Goal: Contribute content

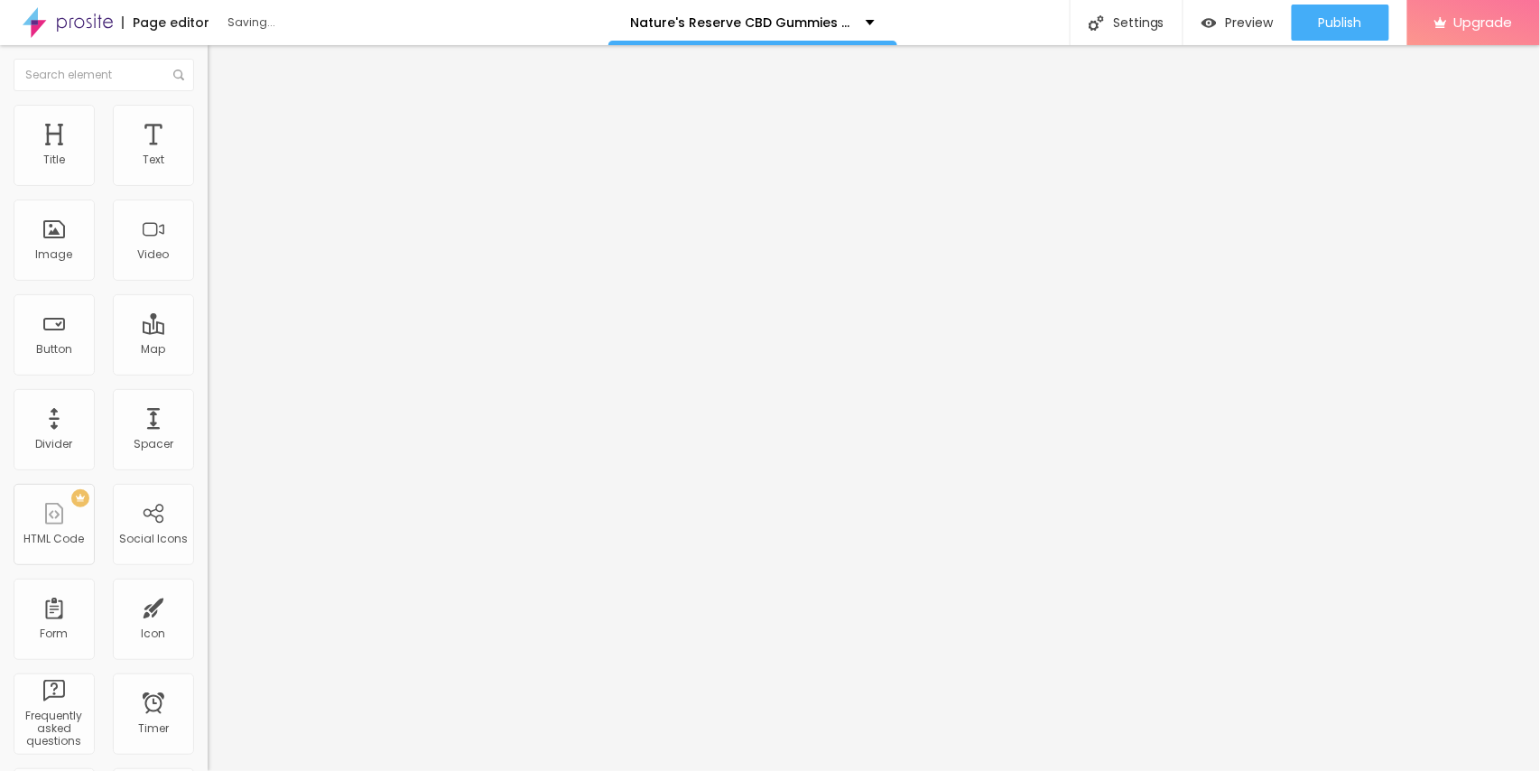
click at [208, 155] on span "Add image" at bounding box center [245, 147] width 74 height 15
drag, startPoint x: 92, startPoint y: 207, endPoint x: 0, endPoint y: 207, distance: 92.1
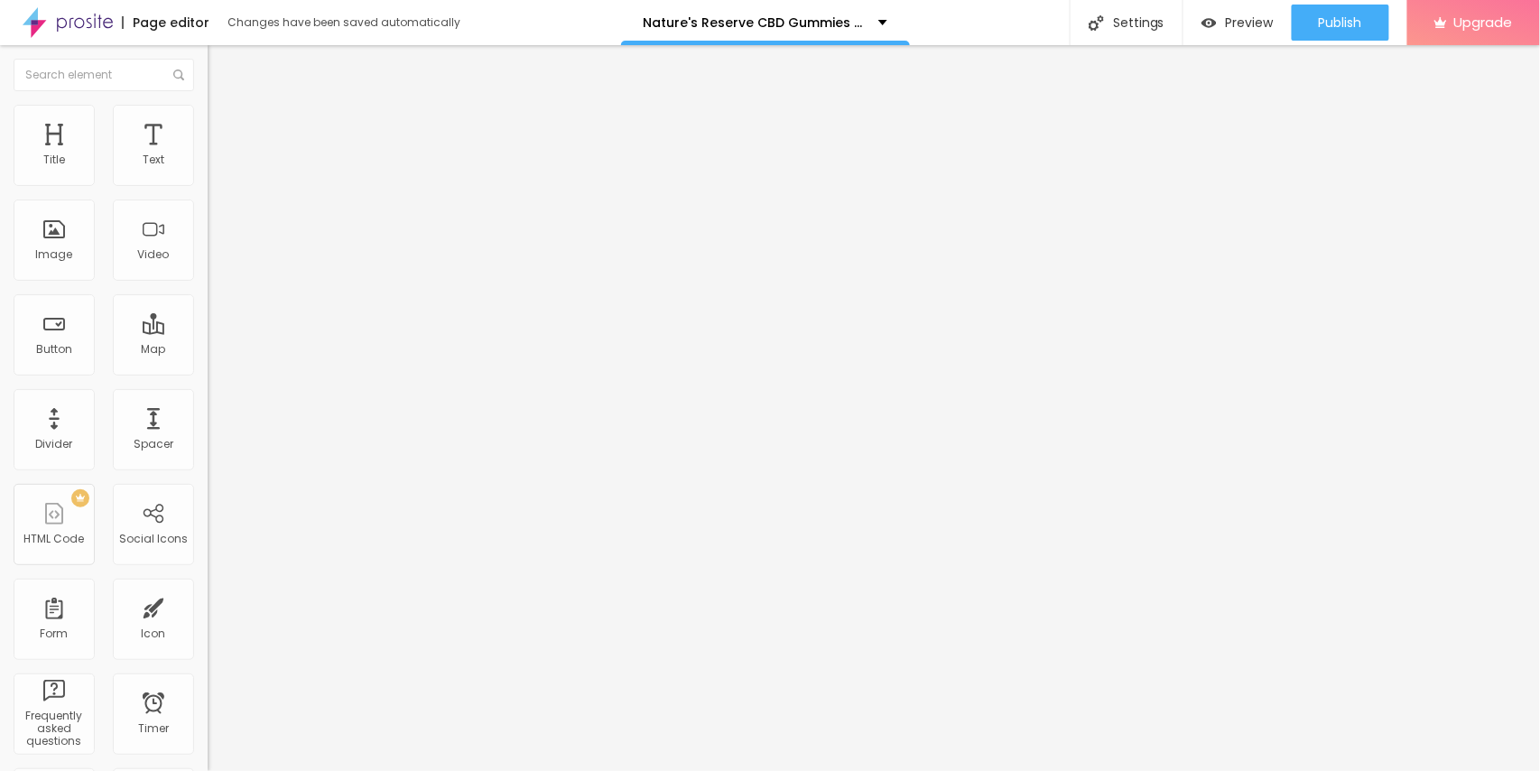
click at [208, 207] on div "Text Click me Align Size Default Small Default Big Link URL https:// Open in ne…" at bounding box center [312, 272] width 208 height 263
paste input "👇👇Click Here to Visit – “OFFICIAL WEBSITE”👇👇"
type input "👇👇Click Here to Visit – “OFFICIAL WEBSITE”👇👇"
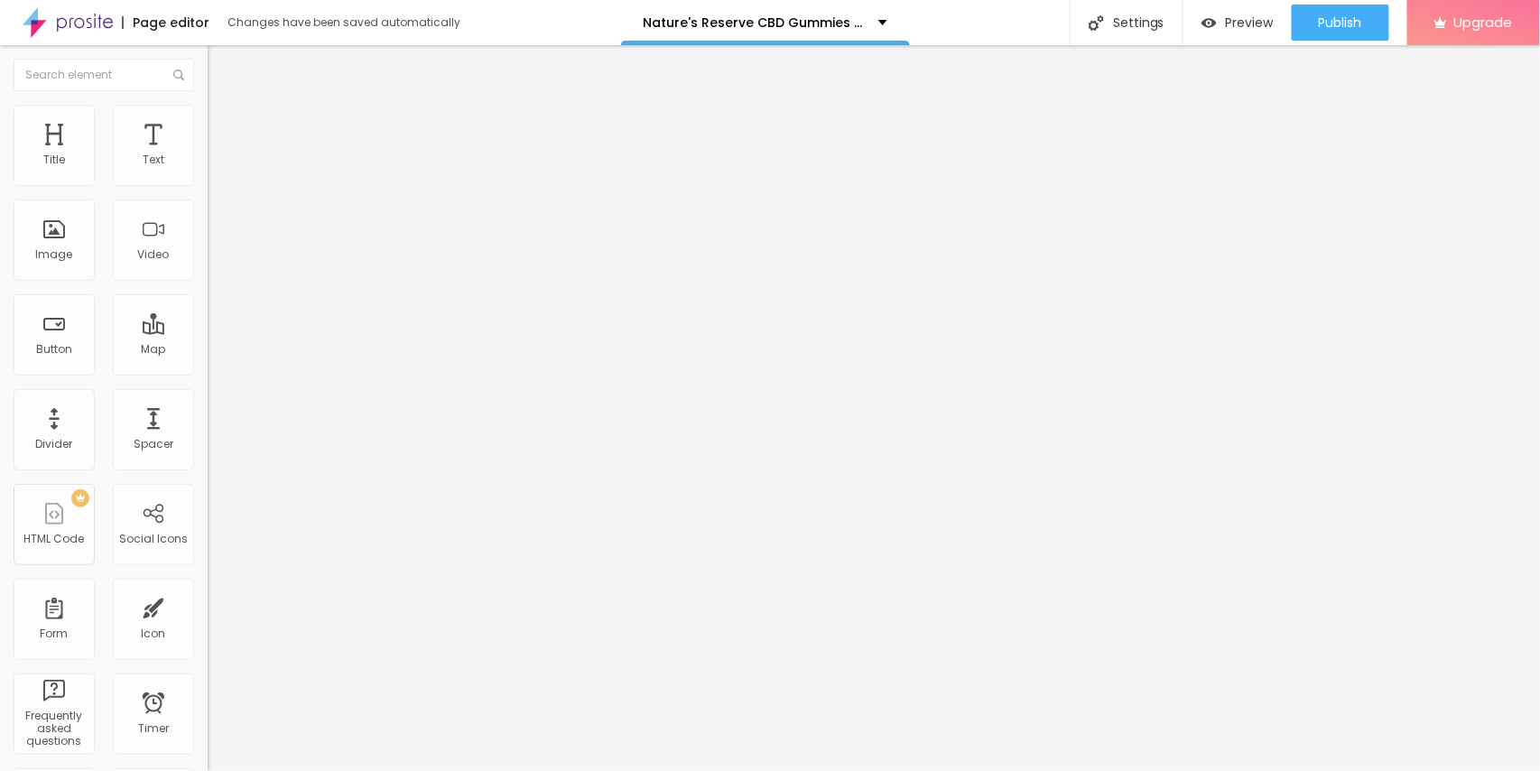
click at [208, 372] on input "https://" at bounding box center [316, 363] width 217 height 18
paste input "[DOMAIN_NAME][URL]"
type input "[URL][DOMAIN_NAME]"
click at [208, 403] on div "Open in new tab" at bounding box center [312, 398] width 208 height 9
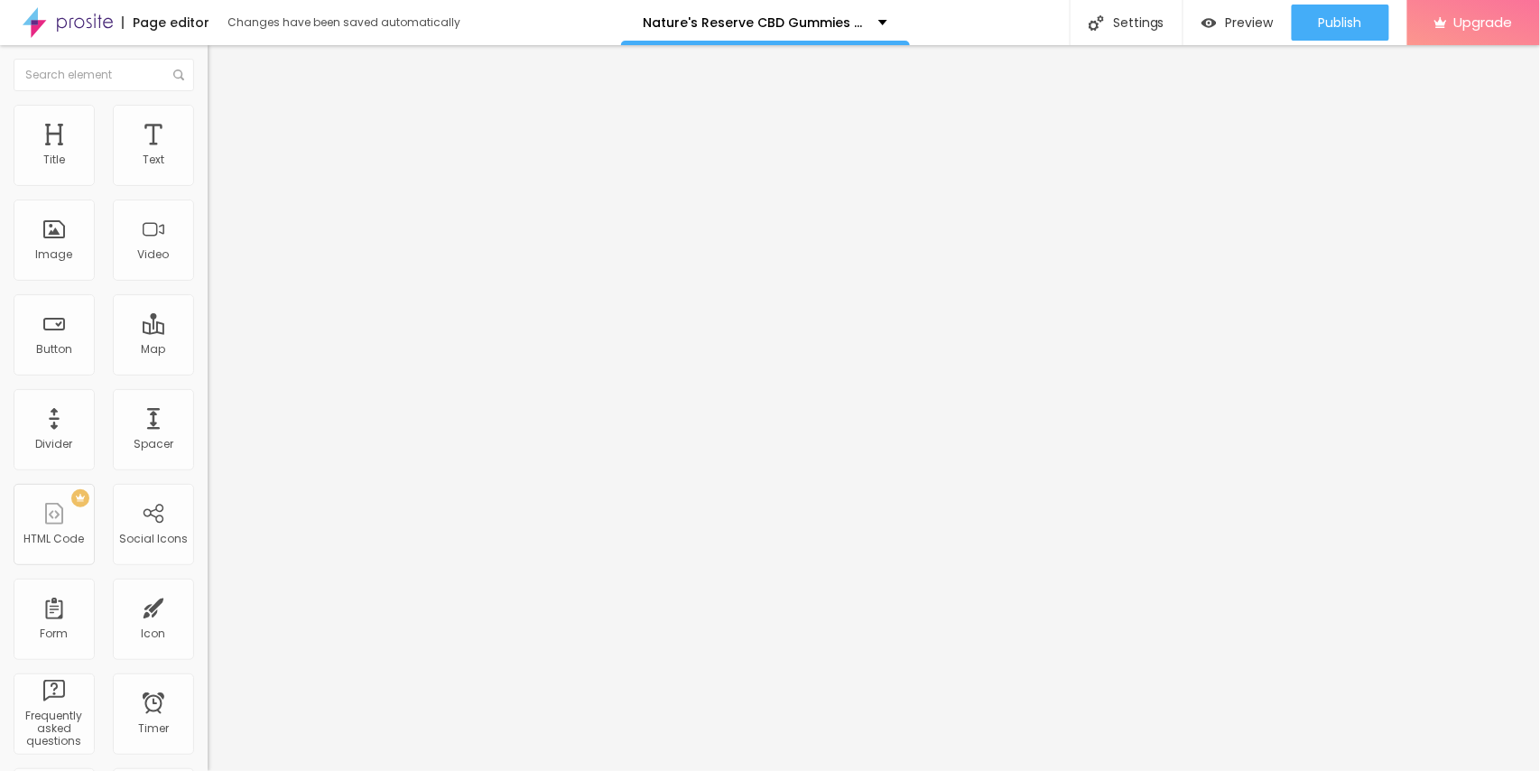
scroll to position [0, 0]
click at [208, 509] on div "Edit Button Content Style Advanced Text 👇👇Click Here to Visit – “OFFICIAL WEBSI…" at bounding box center [312, 408] width 208 height 726
click at [1343, 34] on div "Publish" at bounding box center [1340, 23] width 43 height 36
click at [215, 226] on icon "button" at bounding box center [220, 223] width 11 height 11
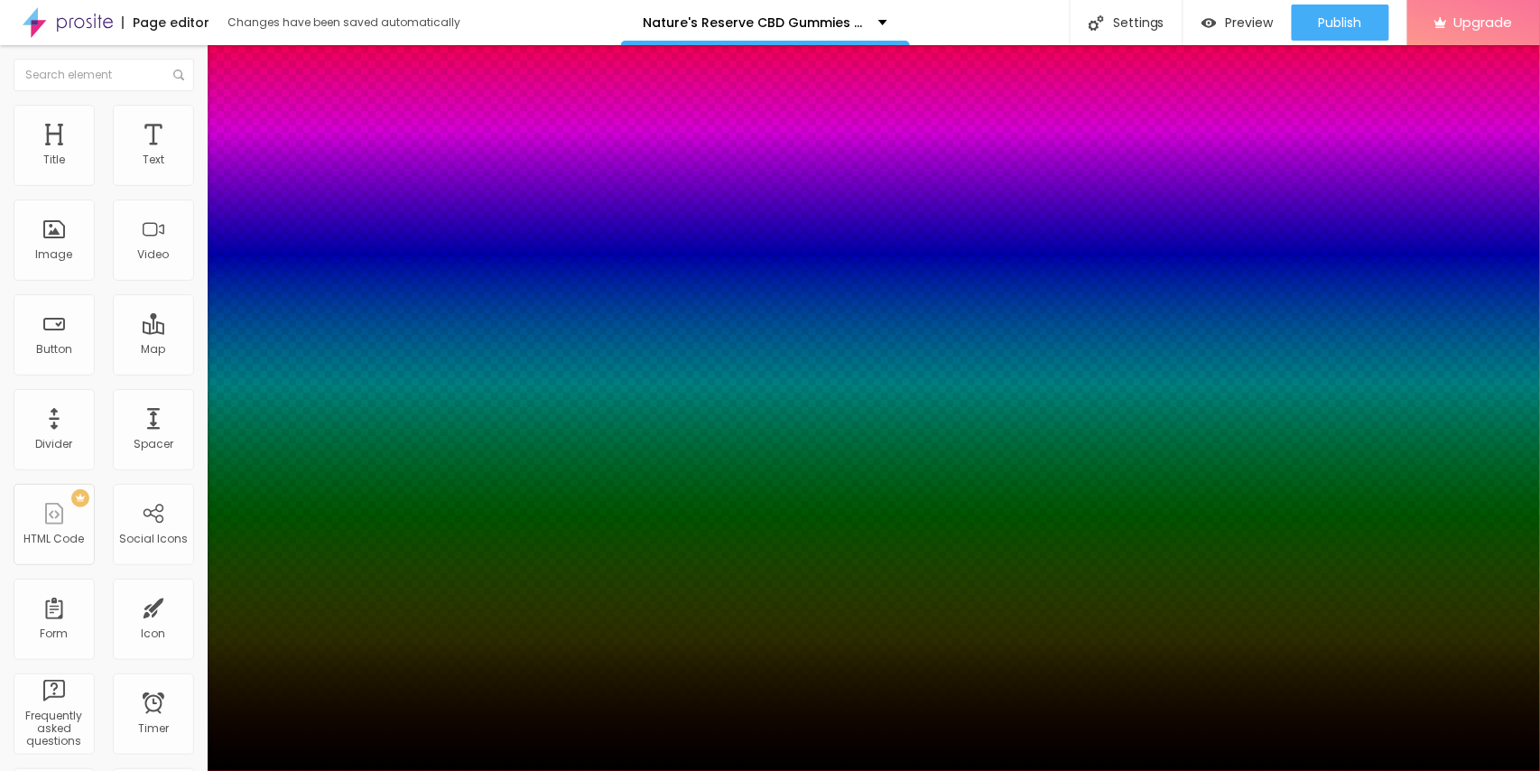
click at [314, 426] on div at bounding box center [770, 385] width 1540 height 771
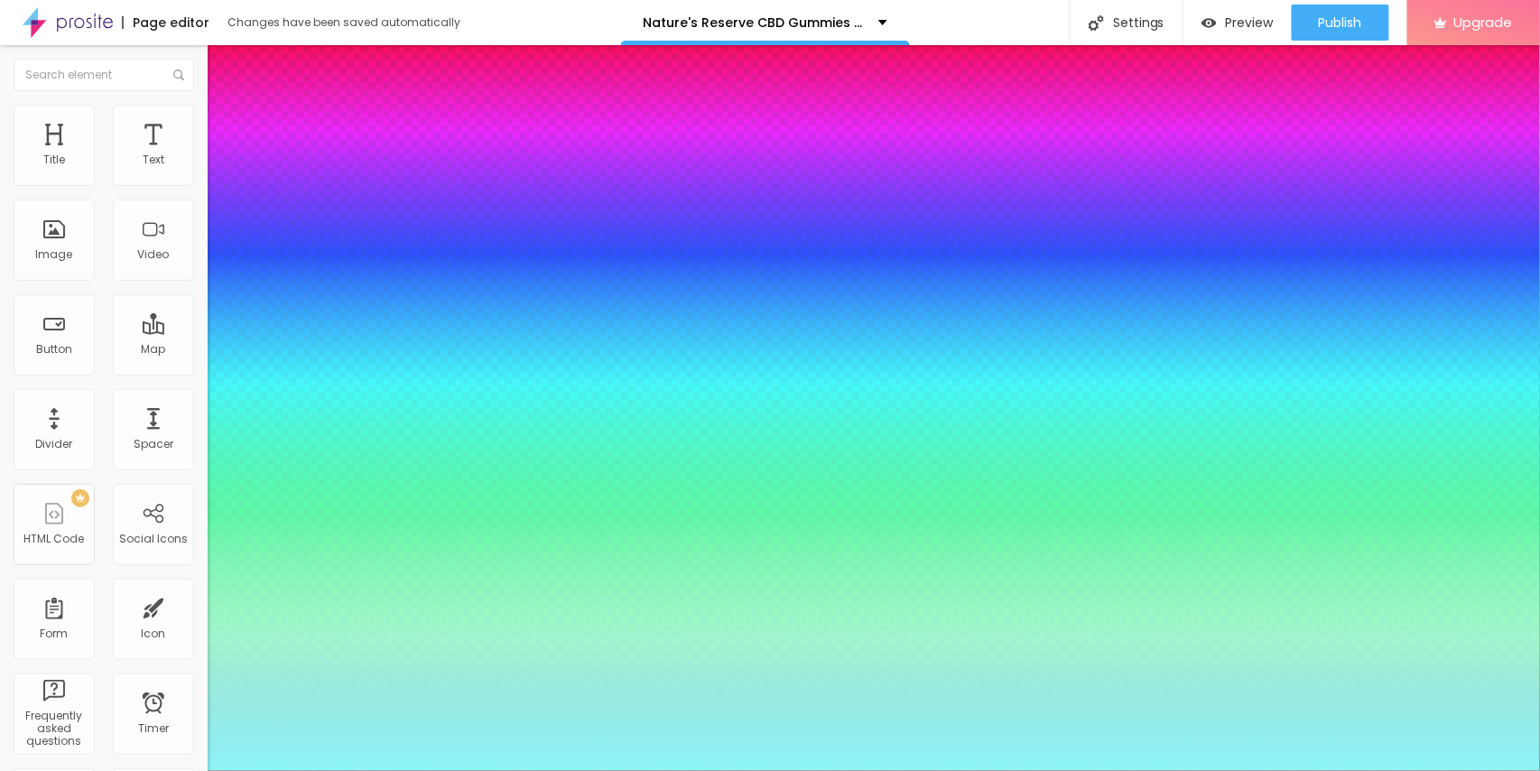
click at [231, 363] on div at bounding box center [770, 385] width 1540 height 771
click at [975, 770] on div at bounding box center [770, 771] width 1540 height 0
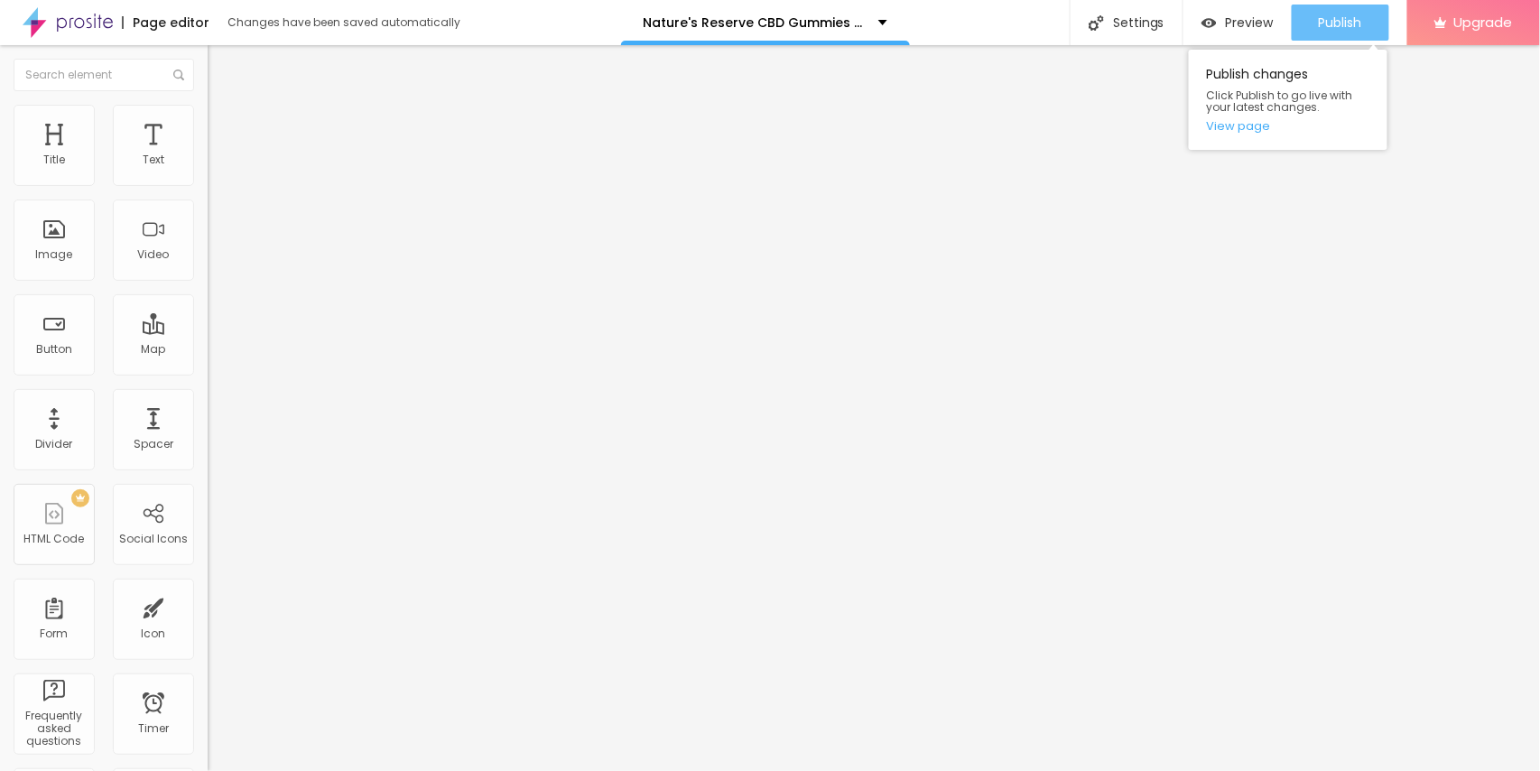
click at [1340, 18] on span "Publish" at bounding box center [1340, 22] width 43 height 14
